Goal: Task Accomplishment & Management: Complete application form

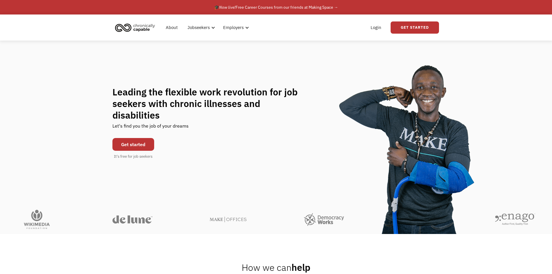
click at [139, 141] on link "Get started" at bounding box center [133, 144] width 42 height 13
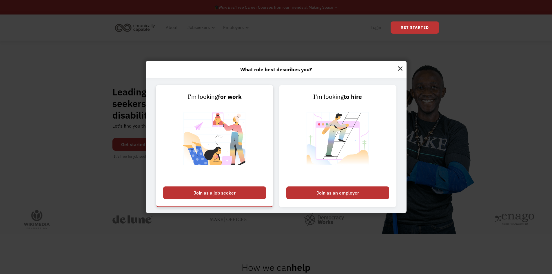
click at [203, 193] on div "Join as a job seeker" at bounding box center [214, 192] width 103 height 13
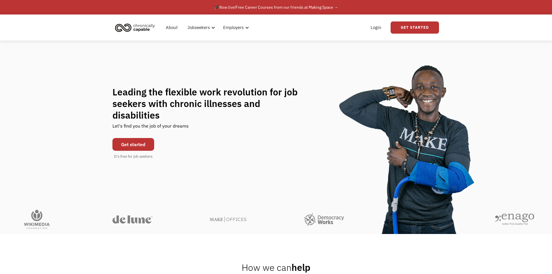
click at [141, 140] on link "Get started" at bounding box center [133, 144] width 42 height 13
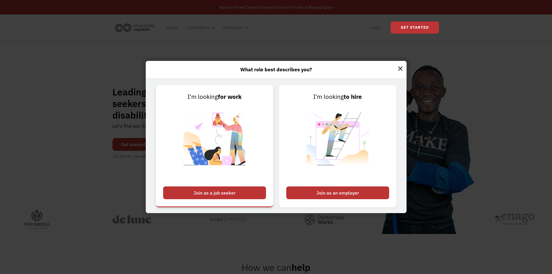
click at [211, 194] on div "Join as a job seeker" at bounding box center [214, 192] width 103 height 13
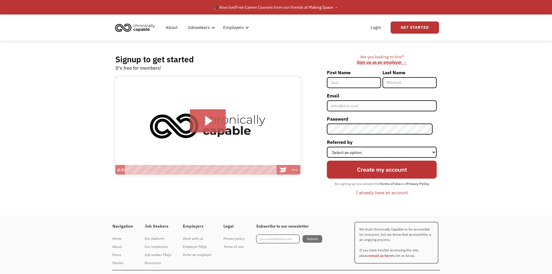
click at [350, 80] on input "First Name" at bounding box center [354, 82] width 54 height 11
type input "Ayren"
type input "Campbell"
click at [359, 105] on input "Email" at bounding box center [382, 105] width 110 height 11
type input "bluejay295@gmail.com"
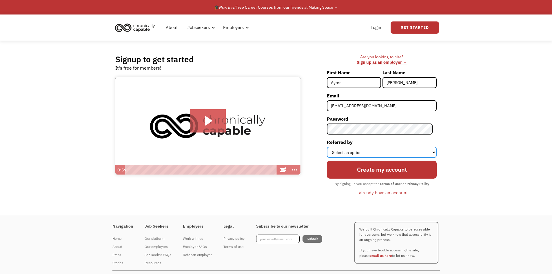
click at [387, 150] on select "Select an option Instagram Facebook Twitter Search Engine News Article Word of …" at bounding box center [382, 152] width 110 height 11
select select "Search Engine"
click at [331, 147] on select "Select an option Instagram Facebook Twitter Search Engine News Article Word of …" at bounding box center [382, 152] width 110 height 11
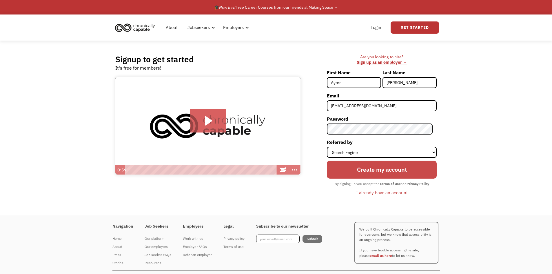
click at [376, 174] on input "Create my account" at bounding box center [382, 170] width 110 height 18
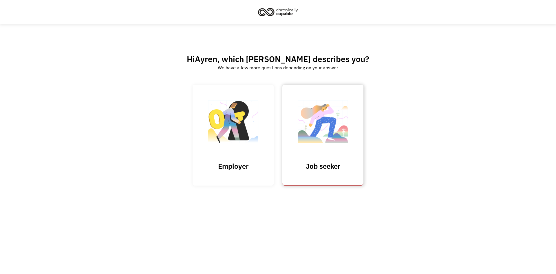
click at [294, 161] on link "Job seeker" at bounding box center [323, 135] width 81 height 101
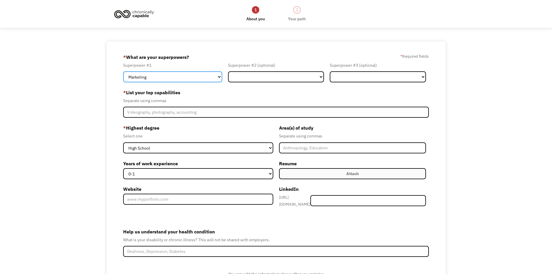
click at [190, 76] on select "Marketing Human Resources Finance Technology Operations Sales Industrial & Manu…" at bounding box center [172, 76] width 99 height 11
select select "Engineering & Construction"
click at [123, 71] on select "Marketing Human Resources Finance Technology Operations Sales Industrial & Manu…" at bounding box center [172, 76] width 99 height 11
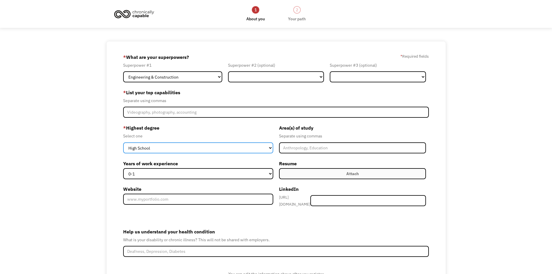
click at [195, 147] on select "High School Associates Bachelors Master's PhD" at bounding box center [198, 147] width 150 height 11
select select "bachelors"
click at [123, 142] on select "High School Associates Bachelors Master's PhD" at bounding box center [198, 147] width 150 height 11
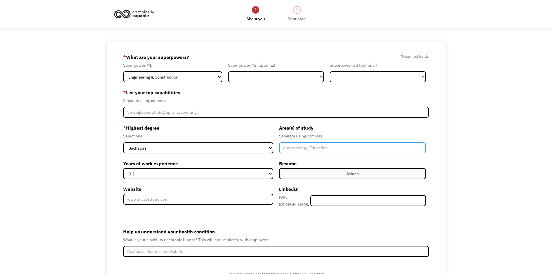
click at [326, 150] on input "Member-Create-Step1" at bounding box center [352, 147] width 147 height 11
type input "Engineering Physics"
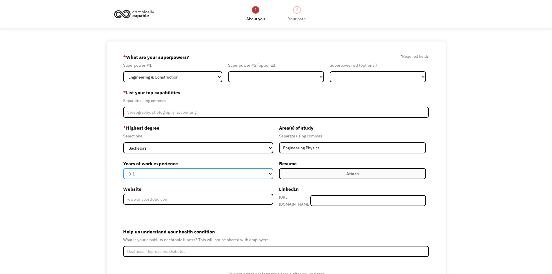
click at [263, 174] on select "0-1 2-4 5-10 11-15 15+" at bounding box center [198, 173] width 150 height 11
select select "2-4"
click at [123, 168] on select "0-1 2-4 5-10 11-15 15+" at bounding box center [198, 173] width 150 height 11
click at [313, 176] on label "Attach" at bounding box center [352, 173] width 147 height 11
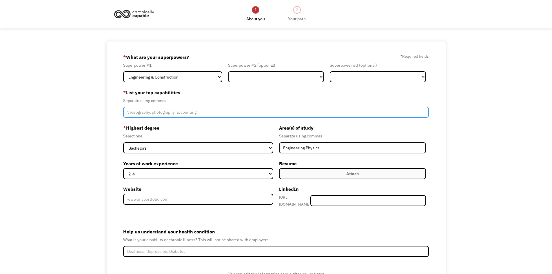
click at [206, 112] on input "Member-Create-Step1" at bounding box center [276, 112] width 306 height 11
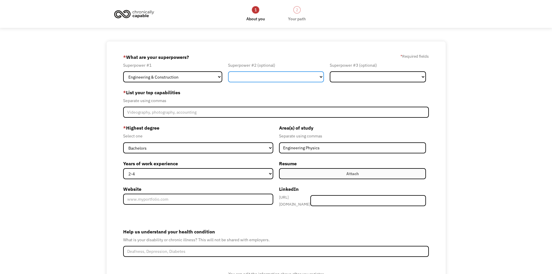
click at [301, 80] on select "Marketing Human Resources Finance Technology Operations Sales Industrial & Manu…" at bounding box center [276, 76] width 96 height 11
select select "Other"
click at [228, 71] on select "Marketing Human Resources Finance Technology Operations Sales Industrial & Manu…" at bounding box center [276, 76] width 96 height 11
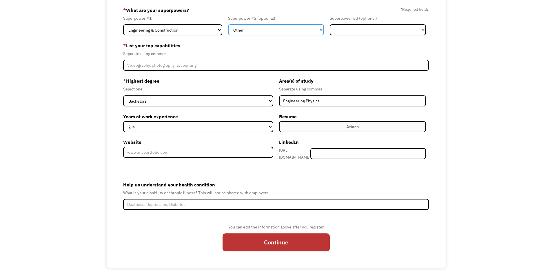
scroll to position [51, 0]
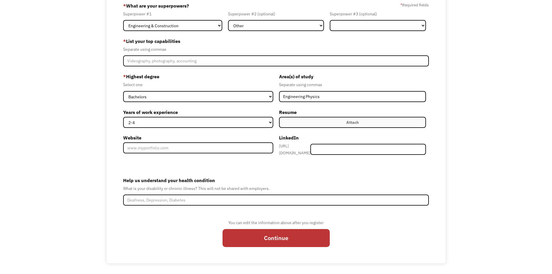
click at [267, 203] on form "68acd6c920919d94c9eb4366 bluejay295@gmail.com Ayren Campbell Search Engine * Wh…" at bounding box center [276, 126] width 306 height 251
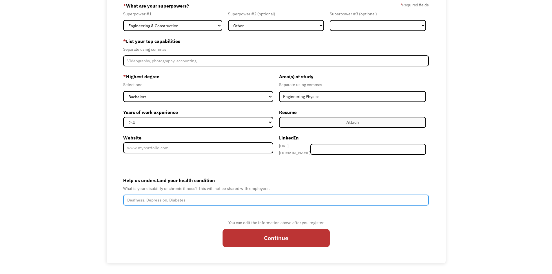
click at [268, 201] on input "Help us understand your health condition" at bounding box center [276, 199] width 306 height 11
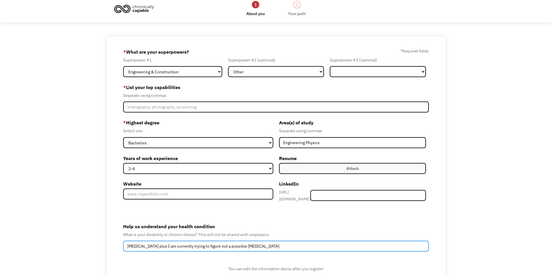
scroll to position [0, 0]
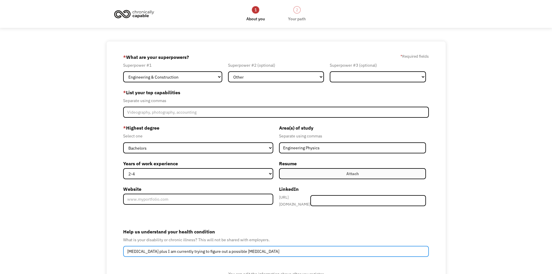
type input "Hypothyroidism plus I am currently trying to figure out a possible immune disor…"
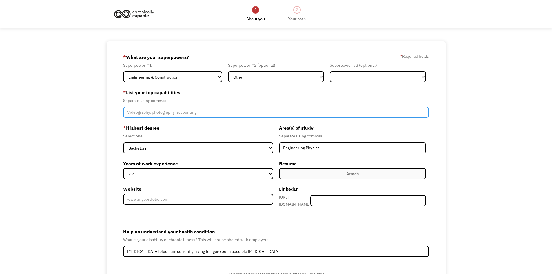
click at [206, 114] on input "Member-Create-Step1" at bounding box center [276, 112] width 306 height 11
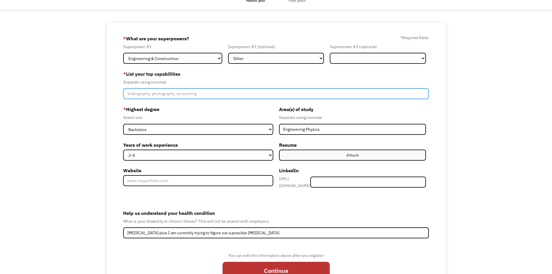
scroll to position [51, 0]
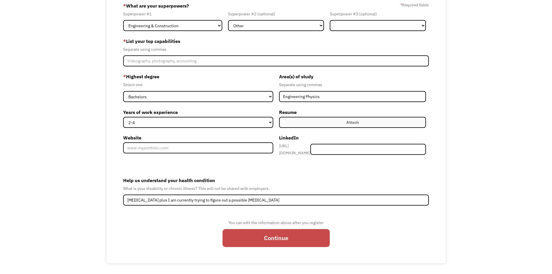
click at [286, 236] on input "Continue" at bounding box center [276, 238] width 107 height 18
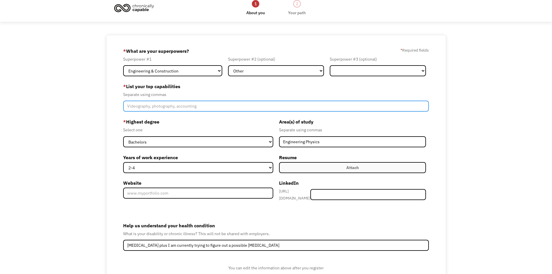
scroll to position [0, 0]
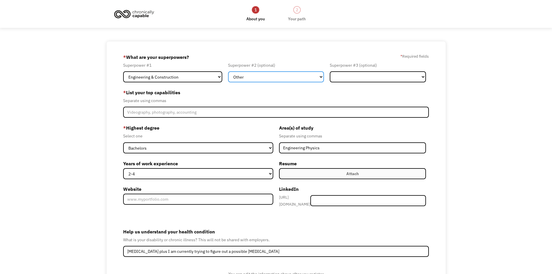
click at [247, 78] on select "Marketing Human Resources Finance Technology Operations Sales Industrial & Manu…" at bounding box center [276, 76] width 96 height 11
click at [198, 125] on label "* Highest degree" at bounding box center [198, 127] width 150 height 9
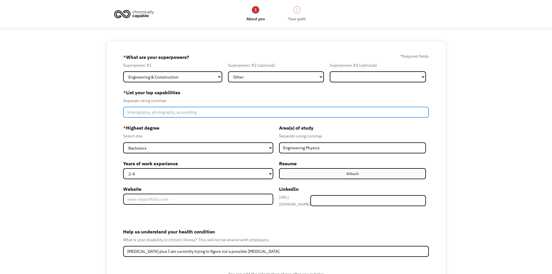
click at [194, 112] on input "Member-Create-Step1" at bounding box center [276, 112] width 306 height 11
type input "P"
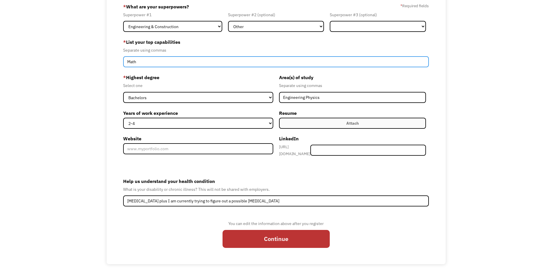
scroll to position [51, 0]
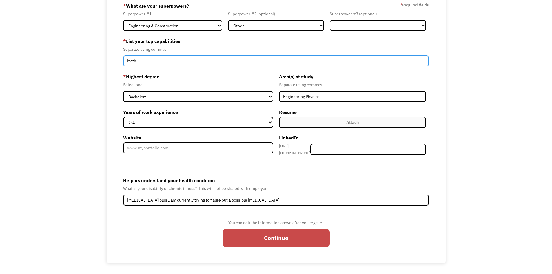
type input "Math"
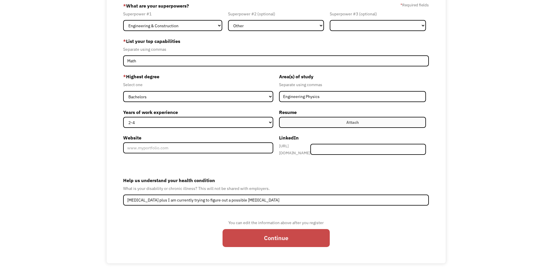
click at [312, 234] on input "Continue" at bounding box center [276, 238] width 107 height 18
type input "Please wait..."
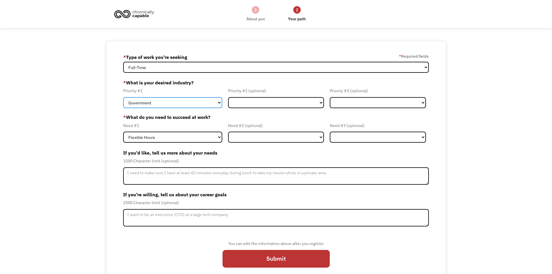
click at [183, 99] on select "Government Finance & Insurance Health & Social Care Tech & Engineering Creative…" at bounding box center [172, 102] width 99 height 11
select select "Tech & Engineering"
click at [123, 97] on select "Government Finance & Insurance Health & Social Care Tech & Engineering Creative…" at bounding box center [172, 102] width 99 height 11
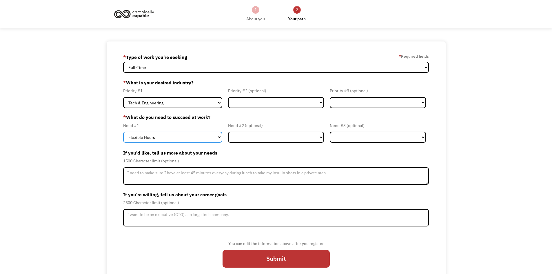
click at [181, 139] on select "Flexible Hours Remote Work Service Animal On-site Accommodations Visual Support…" at bounding box center [172, 137] width 99 height 11
select select "Remote Work"
click at [123, 132] on select "Flexible Hours Remote Work Service Animal On-site Accommodations Visual Support…" at bounding box center [172, 137] width 99 height 11
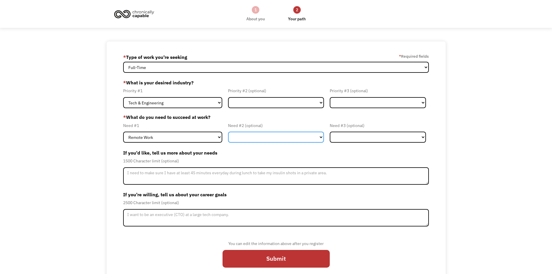
click at [278, 139] on select "Flexible Hours Remote Work Service Animal On-site Accommodations Visual Support…" at bounding box center [276, 137] width 96 height 11
select select "Flexible Hours"
click at [228, 132] on select "Flexible Hours Remote Work Service Animal On-site Accommodations Visual Support…" at bounding box center [276, 137] width 96 height 11
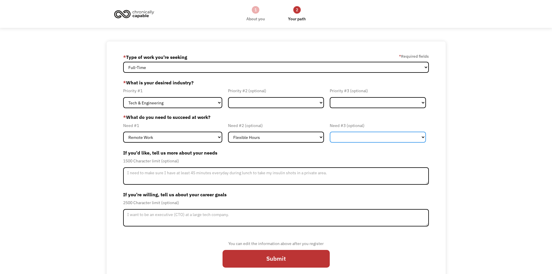
click at [354, 140] on select "Flexible Hours Remote Work Service Animal On-site Accommodations Visual Support…" at bounding box center [378, 137] width 96 height 11
click at [501, 143] on div "68acd6c920919d94c9eb4366 bluejay295@gmail.com Ayren Campbell * Type of work you…" at bounding box center [276, 162] width 552 height 242
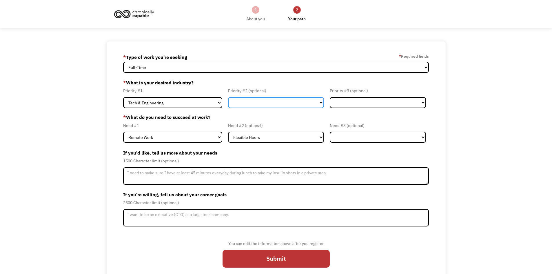
click at [282, 103] on select "Government Finance & Insurance Health & Social Care Tech & Engineering Creative…" at bounding box center [276, 102] width 96 height 11
select select "Creative & Design"
click at [228, 97] on select "Government Finance & Insurance Health & Social Care Tech & Engineering Creative…" at bounding box center [276, 102] width 96 height 11
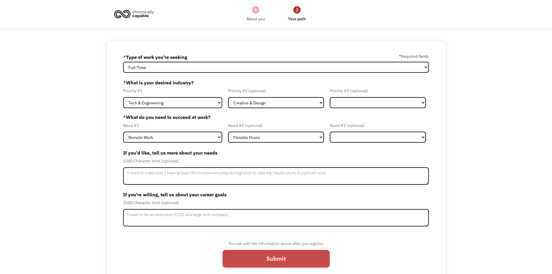
click at [305, 256] on input "Submit" at bounding box center [276, 259] width 107 height 18
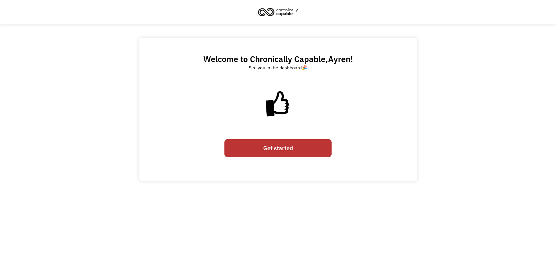
click at [277, 154] on link "Get started" at bounding box center [278, 148] width 107 height 18
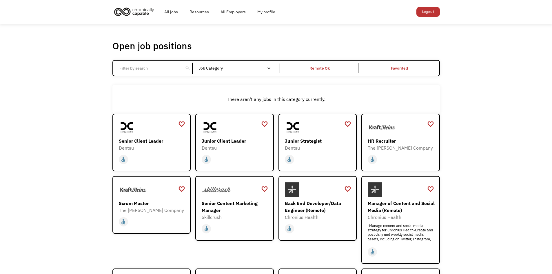
click at [138, 67] on input "Email Form" at bounding box center [148, 68] width 65 height 11
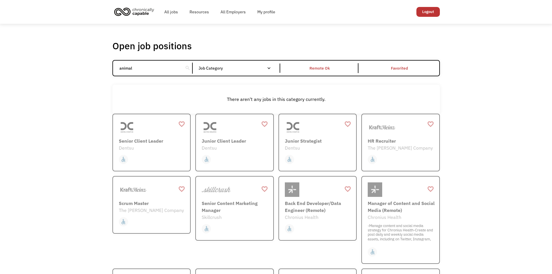
type input "animal"
click input "Email Form" at bounding box center [0, 0] width 0 height 0
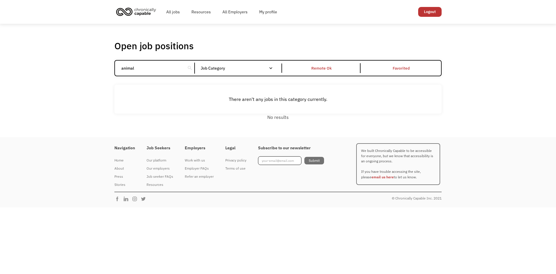
drag, startPoint x: 139, startPoint y: 71, endPoint x: 90, endPoint y: 68, distance: 49.4
click at [90, 68] on div "Open job positions You have X liked items Search animal search Filter by catego…" at bounding box center [278, 80] width 556 height 113
type input "v"
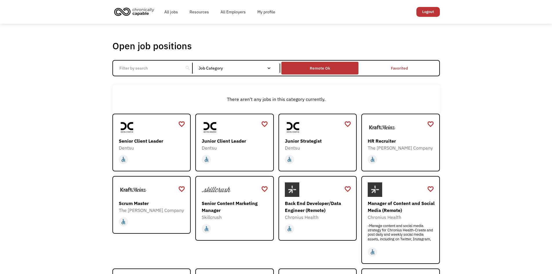
click at [341, 68] on div "Remote Ok" at bounding box center [319, 68] width 77 height 10
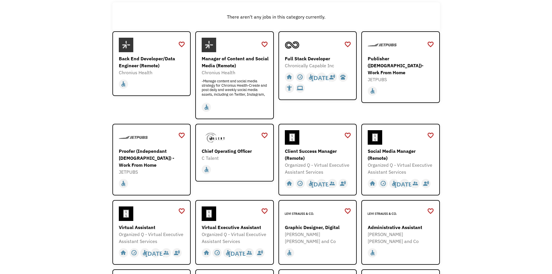
scroll to position [87, 0]
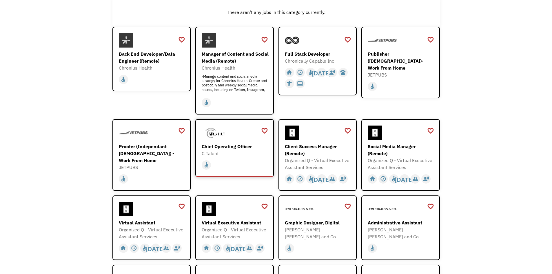
click at [212, 134] on img at bounding box center [216, 132] width 29 height 14
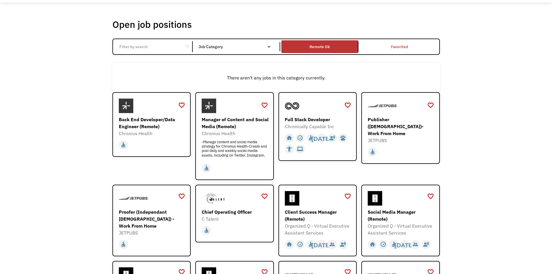
scroll to position [0, 0]
